Goal: Task Accomplishment & Management: Use online tool/utility

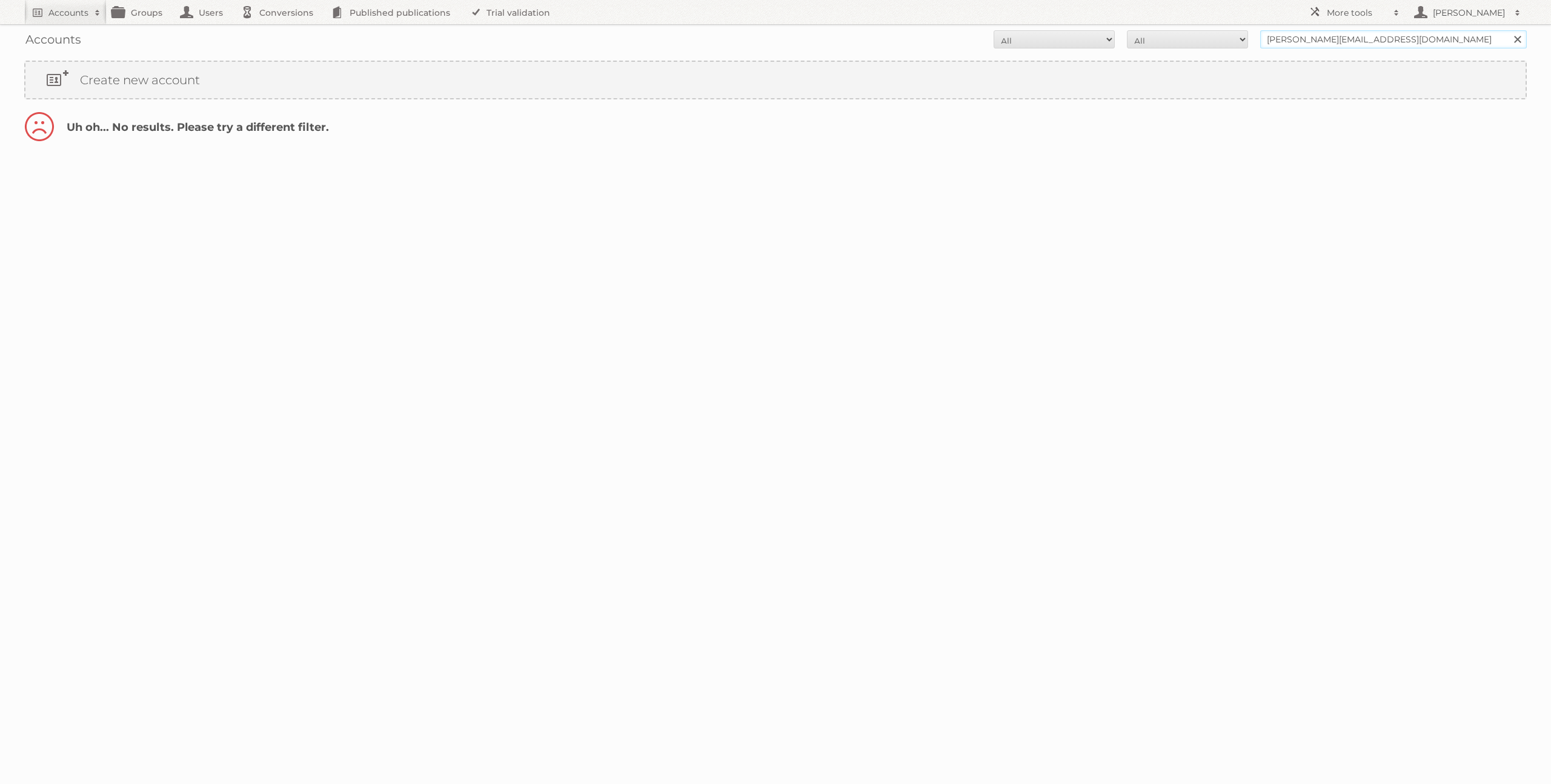
click at [1351, 36] on input "danielius@publitas.com" at bounding box center [1393, 39] width 266 height 18
type input "limbov"
click at [1508, 30] on input "Search" at bounding box center [1517, 39] width 18 height 18
click at [1450, 134] on link "Impersonate" at bounding box center [1465, 131] width 85 height 16
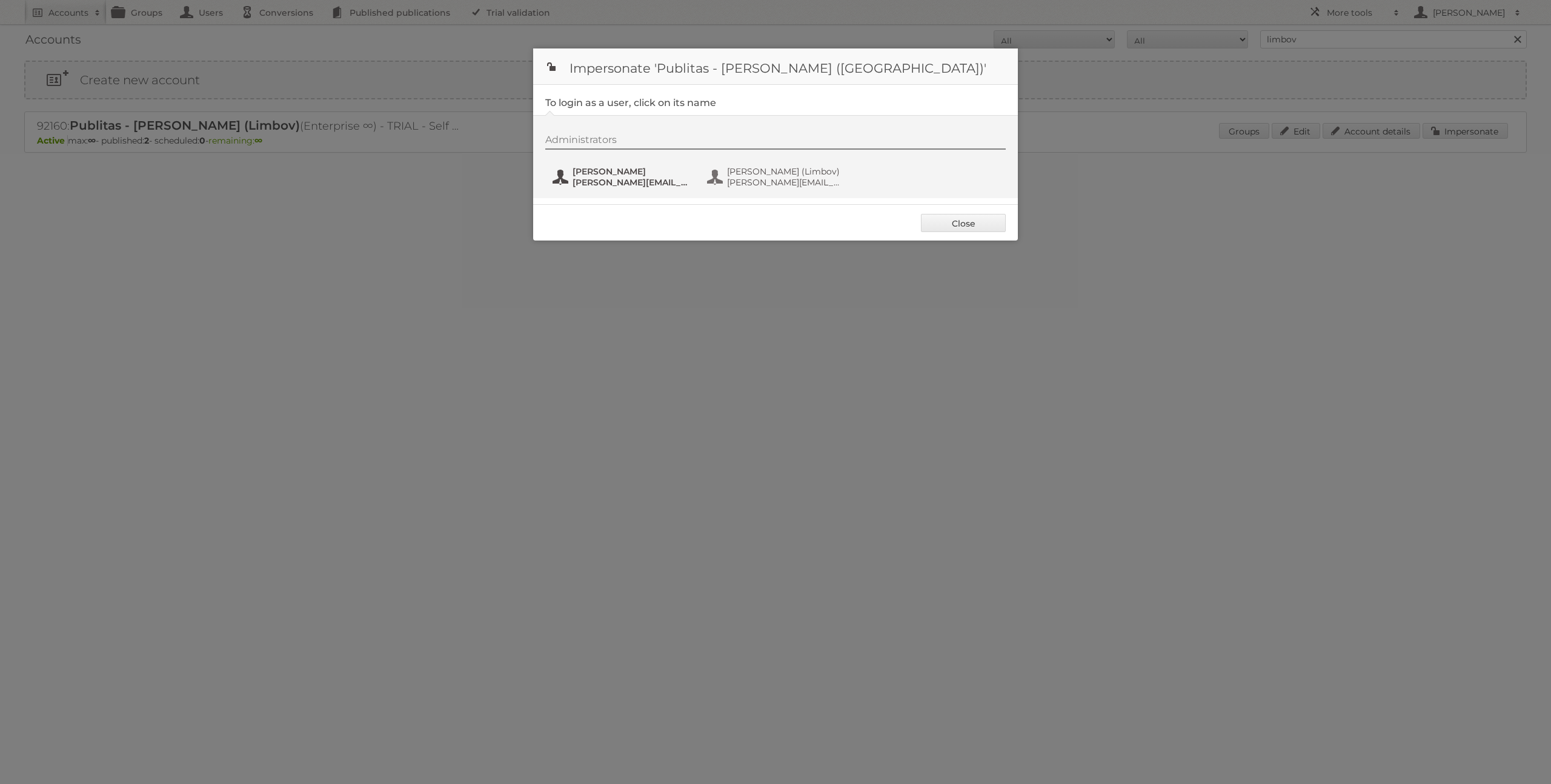
click at [603, 167] on span "[PERSON_NAME]" at bounding box center [631, 172] width 118 height 11
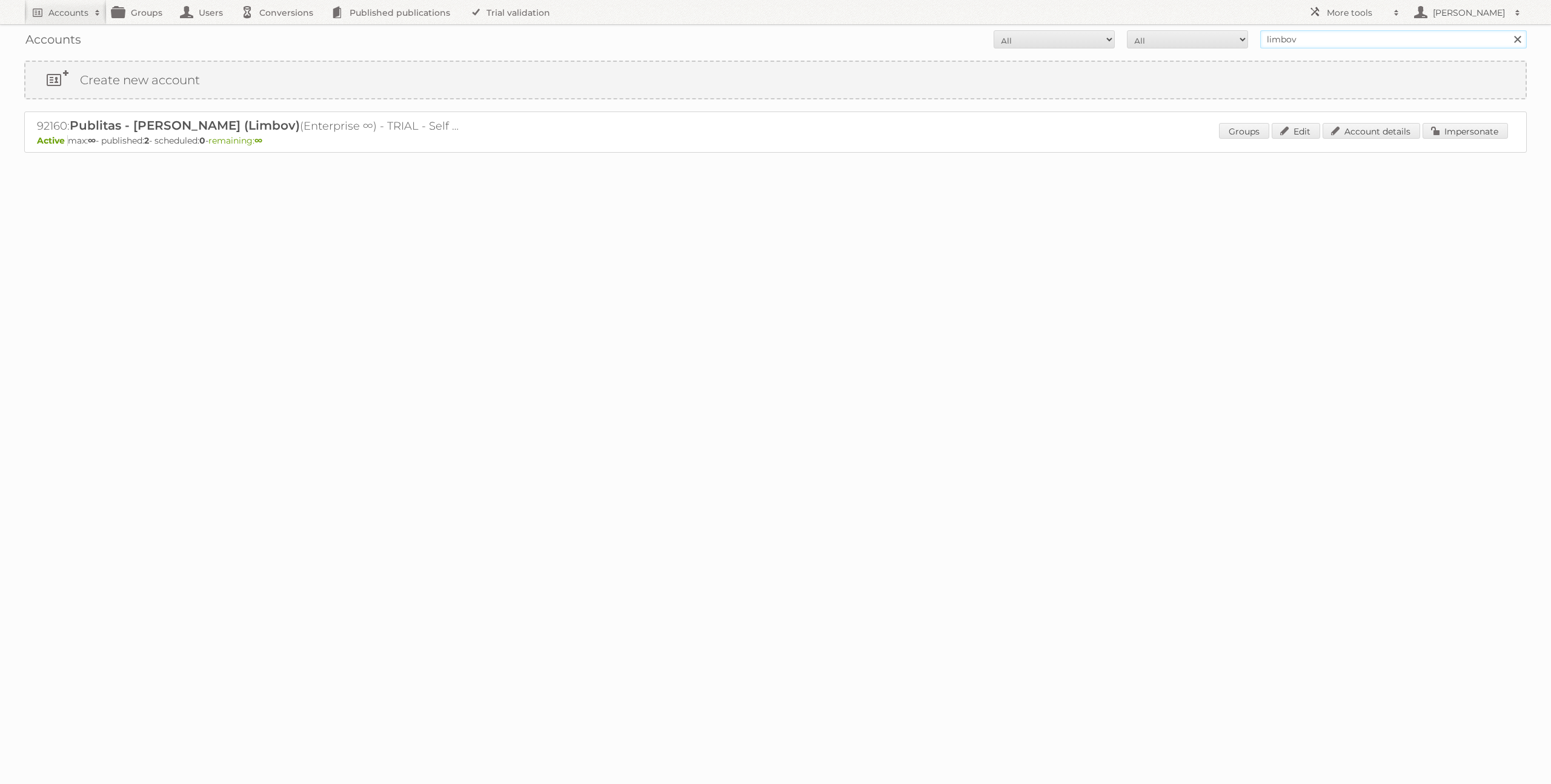
drag, startPoint x: 1303, startPoint y: 37, endPoint x: 1231, endPoint y: 34, distance: 72.1
click at [1237, 34] on form "All Active Expired Pending All Paid Trials Self service limbov Search" at bounding box center [775, 39] width 1503 height 18
type input "success"
click at [1508, 30] on input "Search" at bounding box center [1517, 39] width 18 height 18
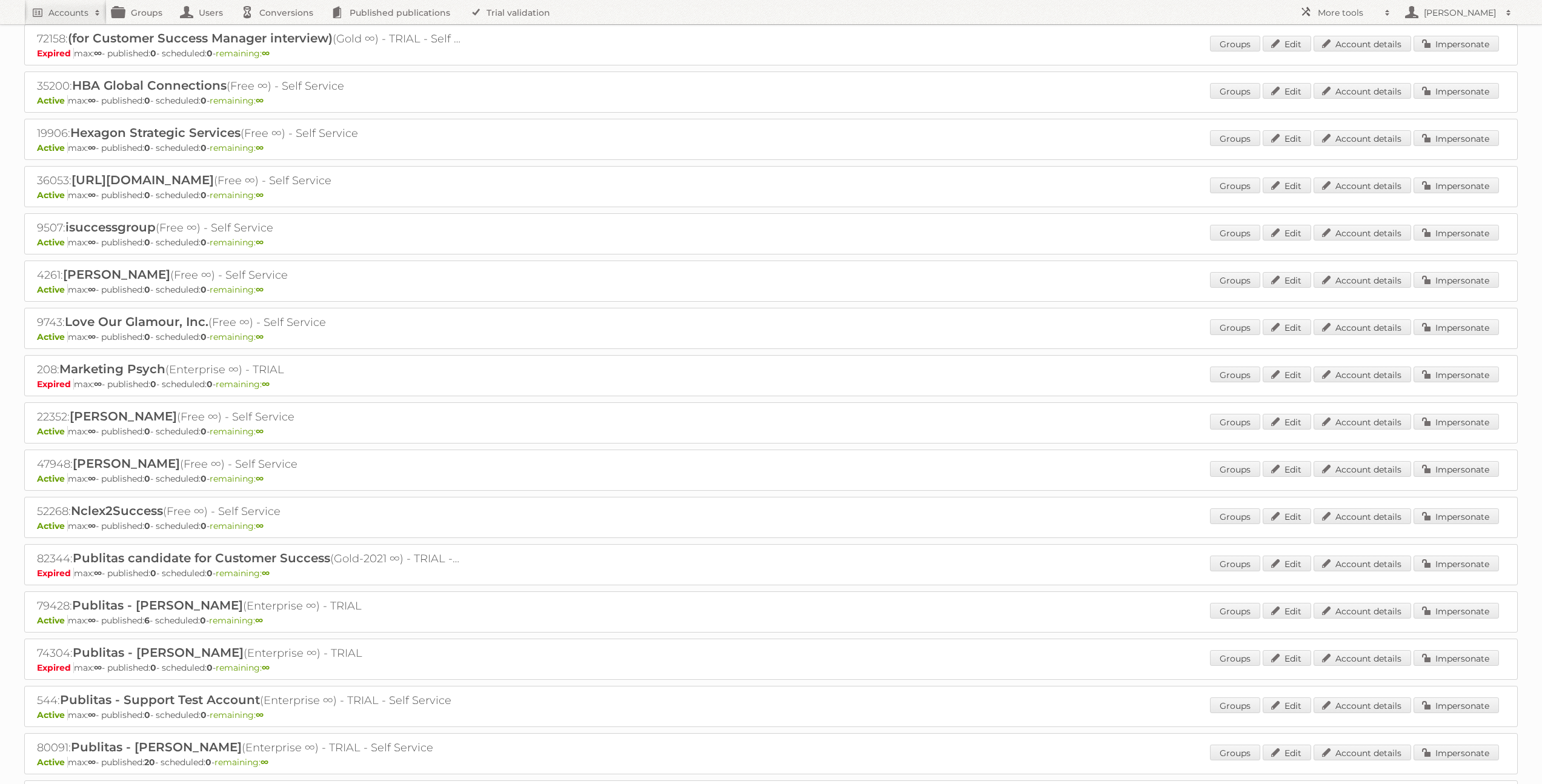
scroll to position [588, 0]
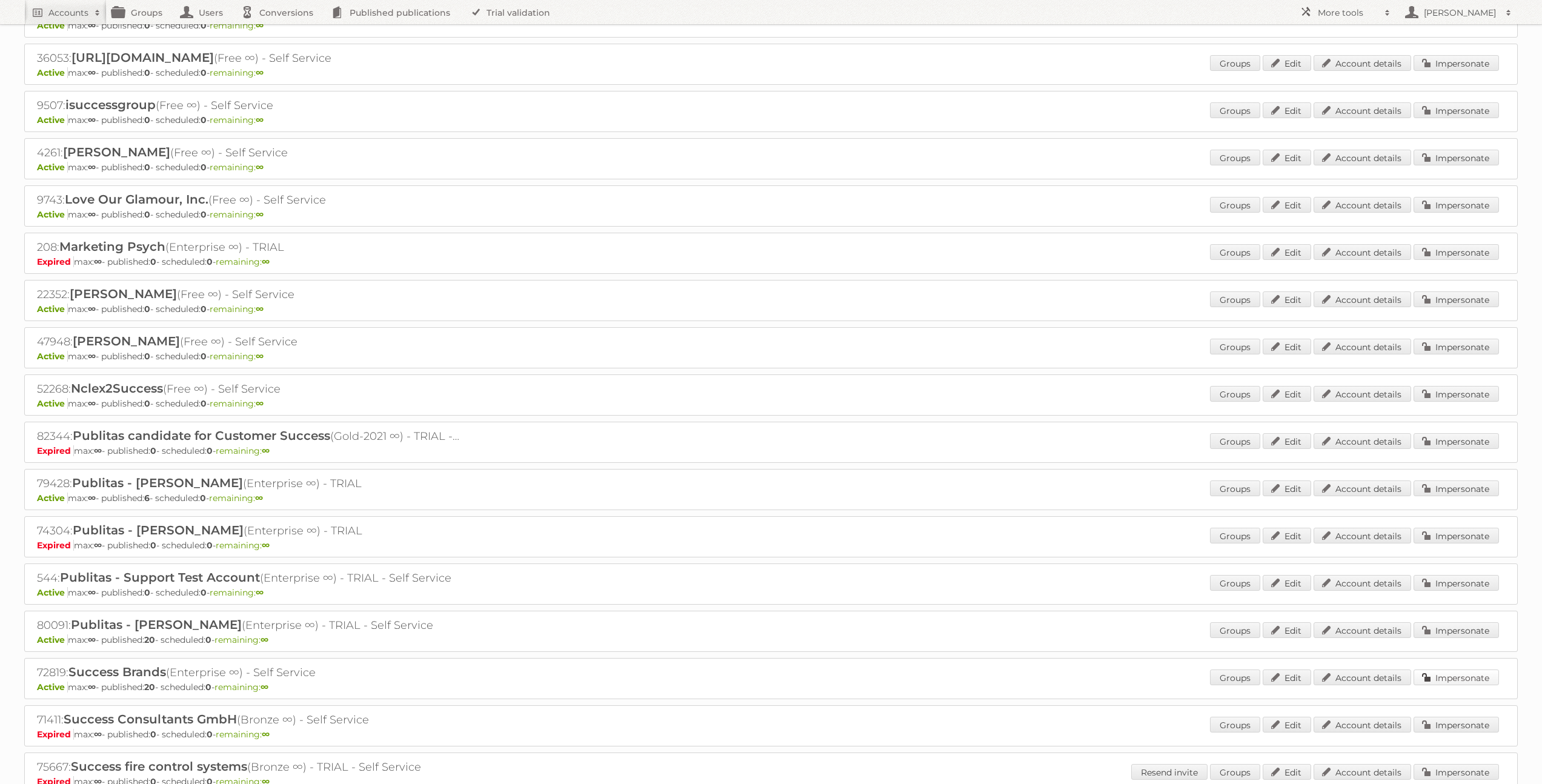
click at [1454, 677] on link "Impersonate" at bounding box center [1456, 677] width 85 height 16
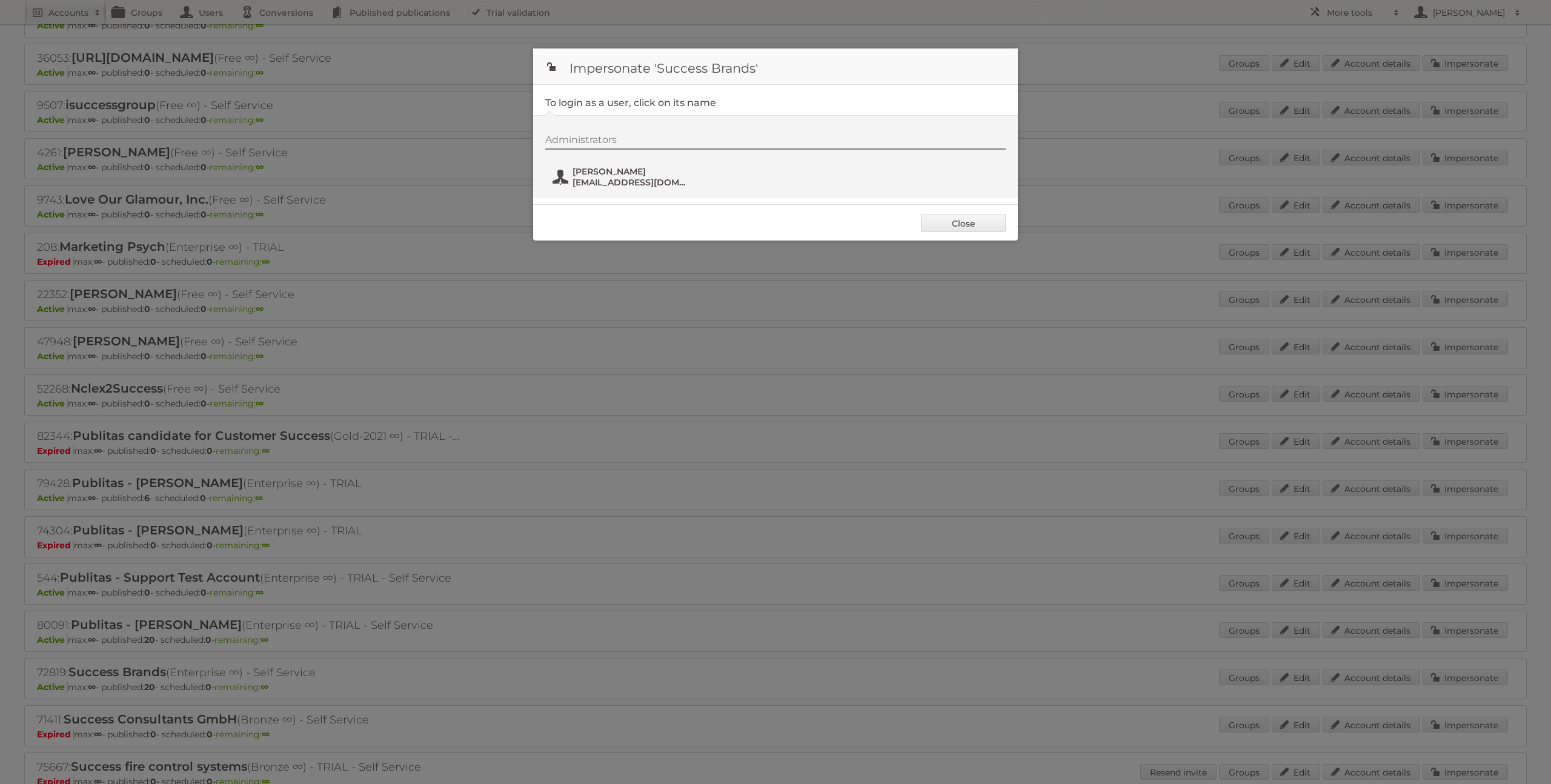
click at [589, 182] on span "Sschieffer@successpromotions.com" at bounding box center [631, 182] width 118 height 11
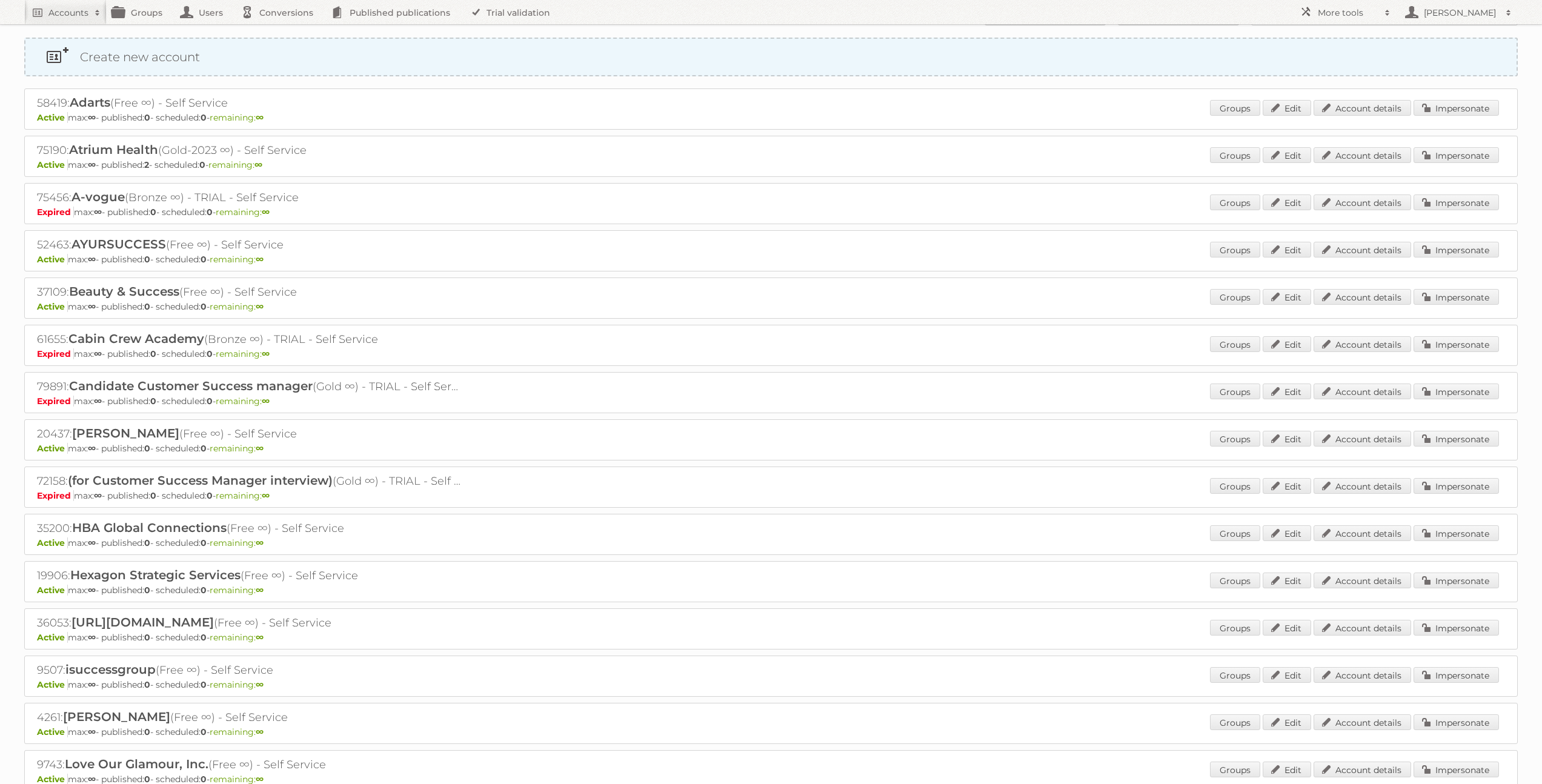
scroll to position [0, 0]
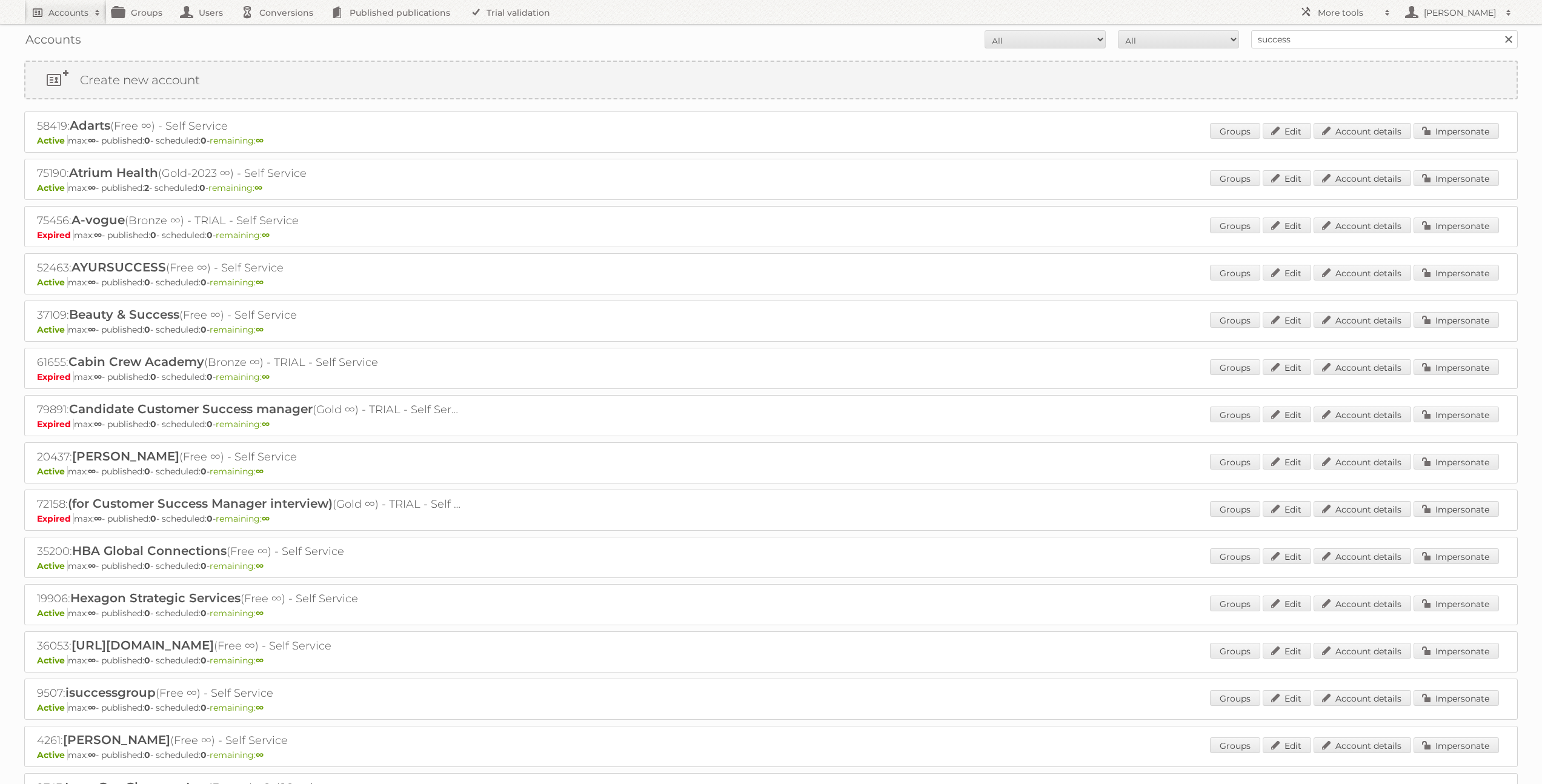
click at [74, 17] on h2 "Accounts" at bounding box center [68, 13] width 40 height 12
type input"] "[PERSON_NAME][EMAIL_ADDRESS][DOMAIN_NAME]"
click at [279, 31] on input "Search" at bounding box center [288, 40] width 18 height 18
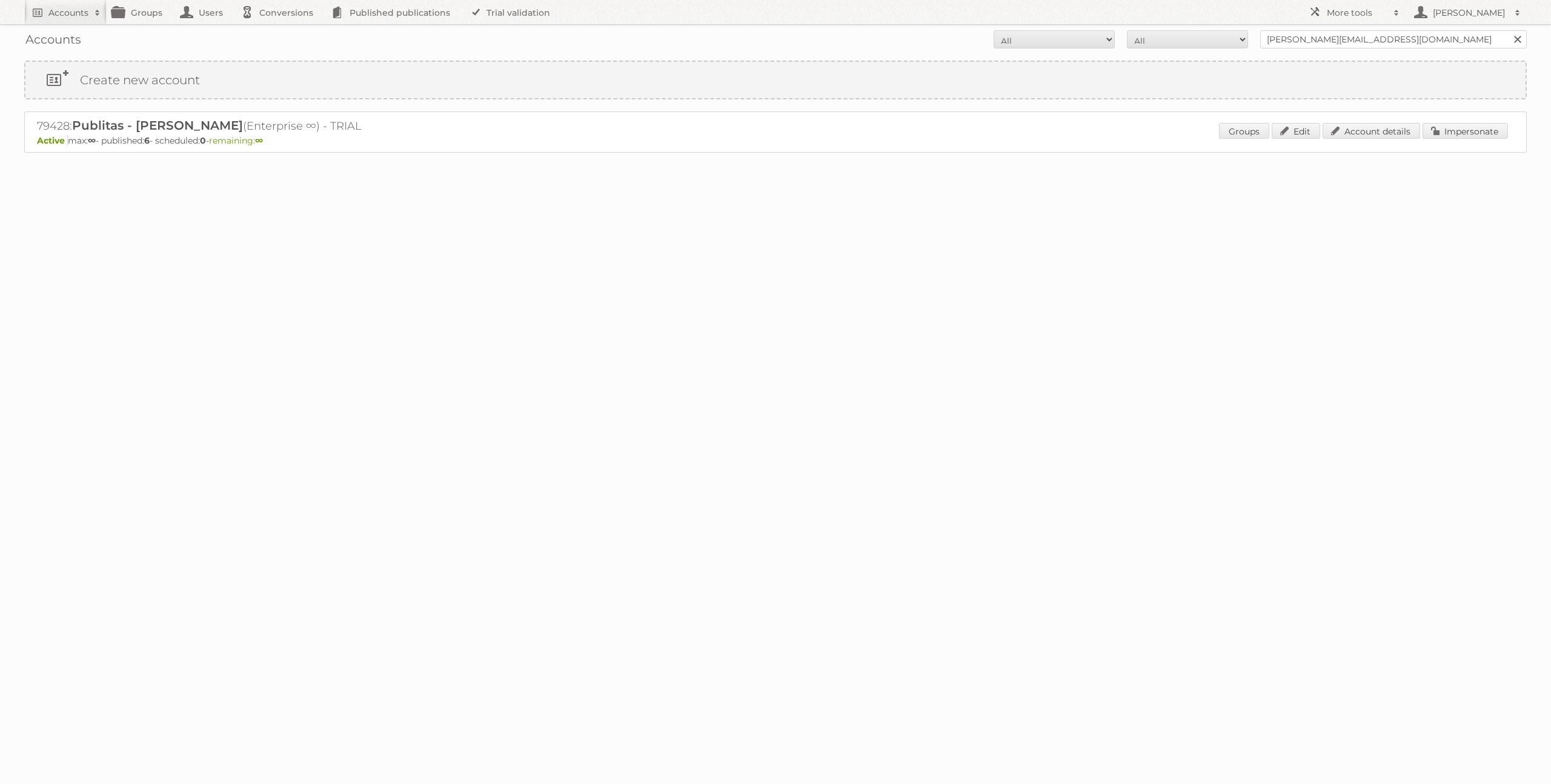
click at [1480, 144] on p "Active max: ∞ - published: 6 - scheduled: 0 - remaining: ∞" at bounding box center [775, 140] width 1477 height 11
click at [1474, 138] on link "Impersonate" at bounding box center [1465, 131] width 85 height 16
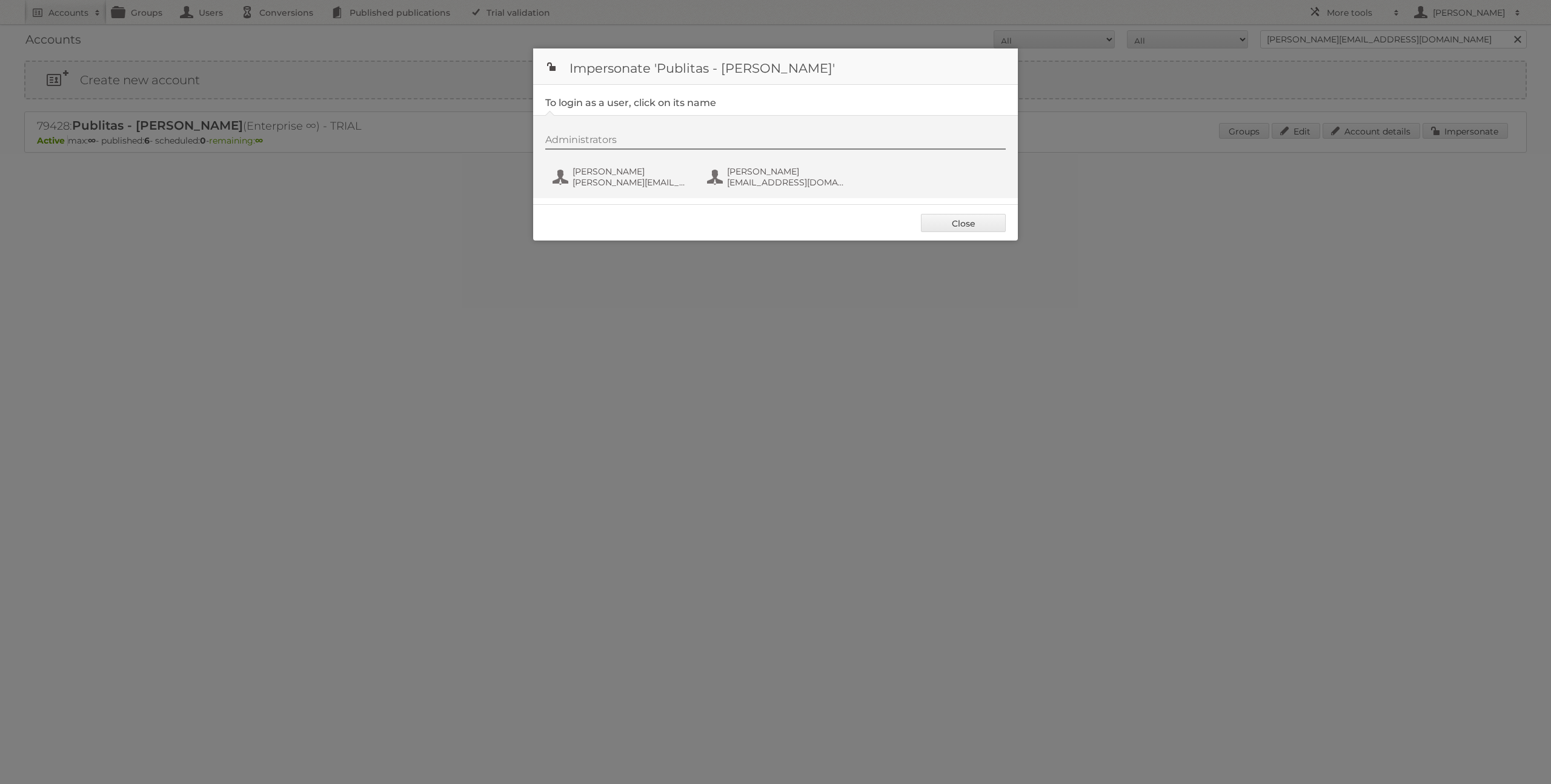
click at [637, 164] on div "Administrators Danielius Antanavicius danielius@publitas.com Danielius Antanavi…" at bounding box center [782, 163] width 472 height 58
click at [637, 165] on button "Danielius Antanavicius danielius@publitas.com" at bounding box center [623, 177] width 142 height 24
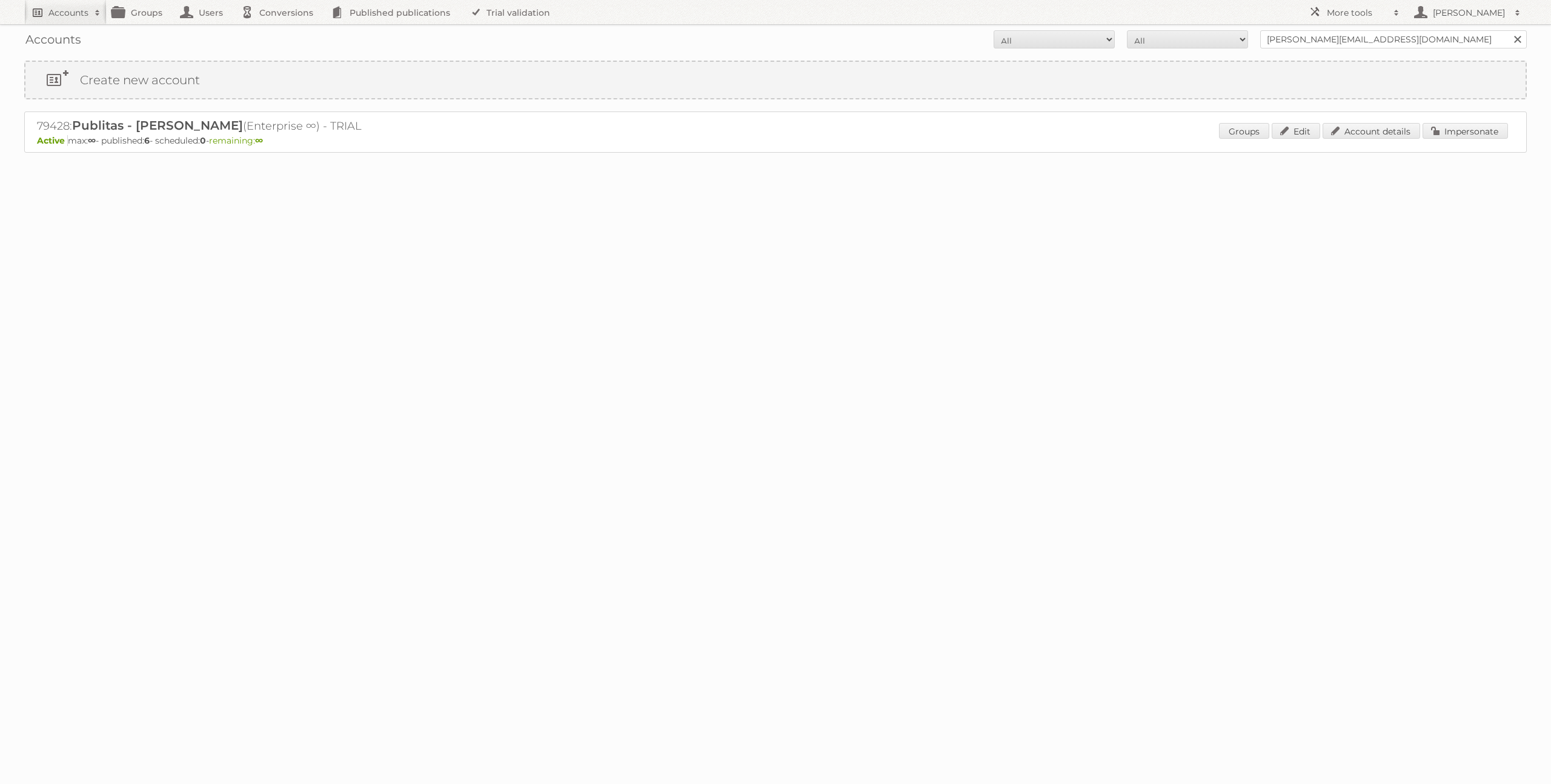
click at [83, 19] on link "Accounts" at bounding box center [65, 12] width 82 height 24
type input"] "limbov"
click at [279, 31] on input "Search" at bounding box center [288, 40] width 18 height 18
click at [1457, 134] on link "Impersonate" at bounding box center [1465, 131] width 85 height 16
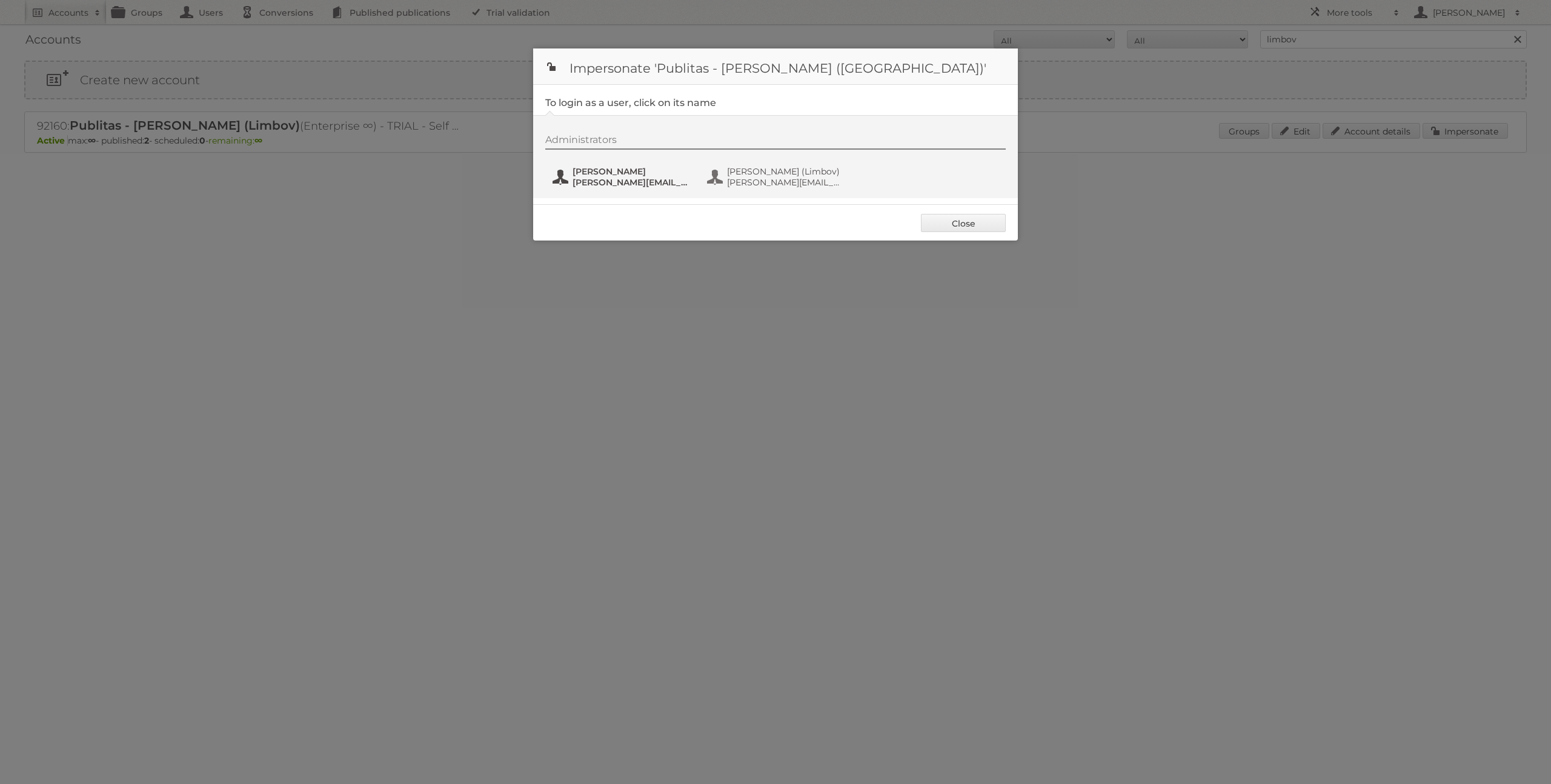
click at [624, 175] on span "[PERSON_NAME]" at bounding box center [631, 172] width 118 height 11
